Goal: Navigation & Orientation: Find specific page/section

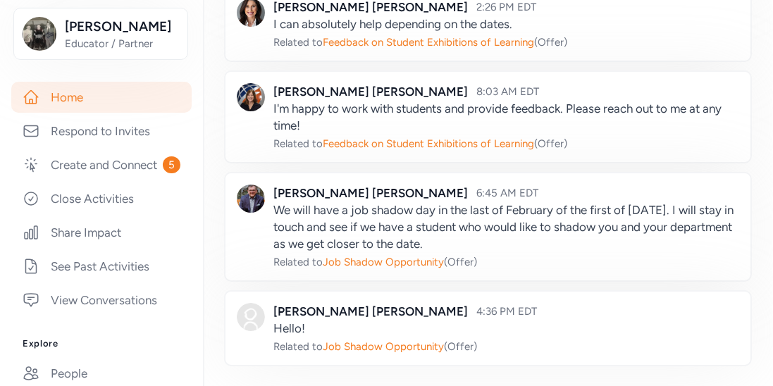
scroll to position [191, 0]
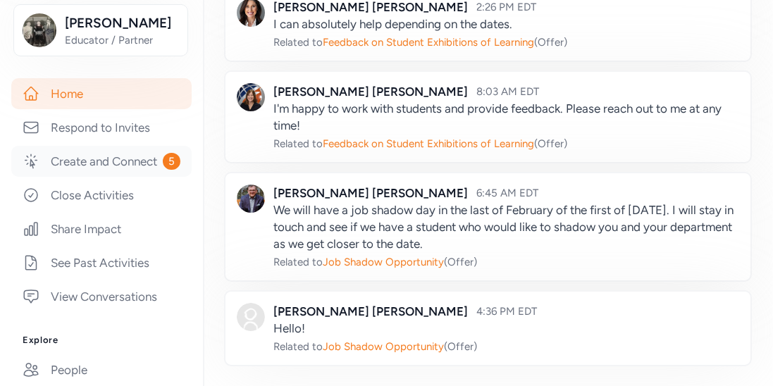
click at [139, 166] on link "Create and Connect 5" at bounding box center [101, 161] width 180 height 31
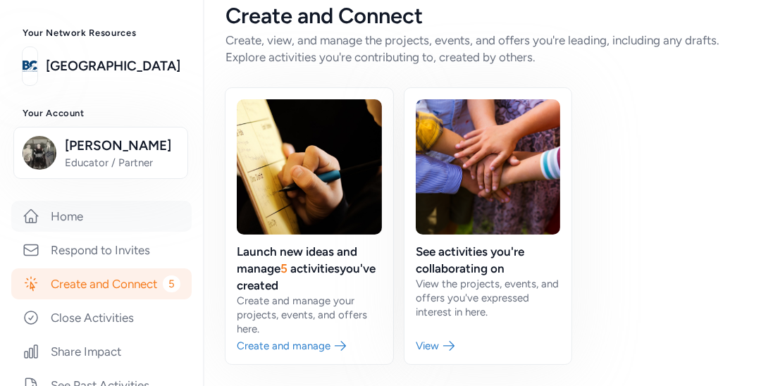
scroll to position [67, 0]
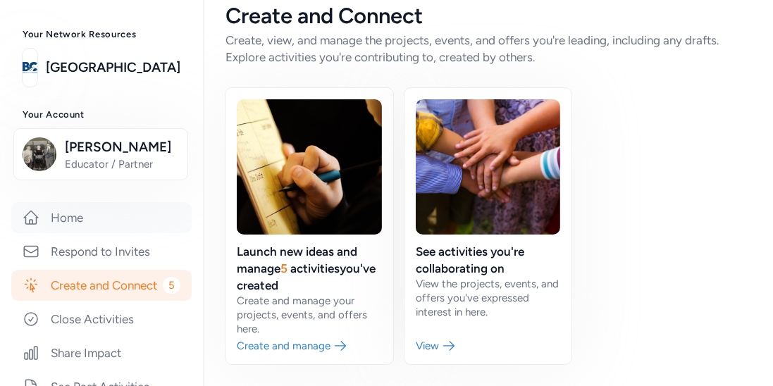
click at [96, 223] on link "Home" at bounding box center [101, 217] width 180 height 31
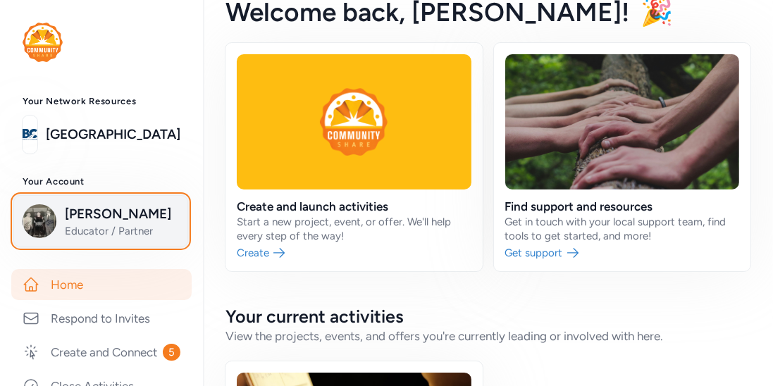
click at [82, 213] on span "Lee Barger" at bounding box center [122, 214] width 114 height 20
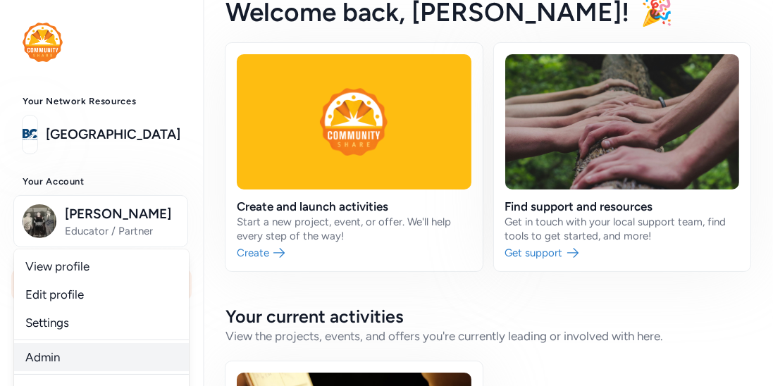
click at [41, 356] on link "Admin" at bounding box center [101, 357] width 175 height 28
